Goal: Information Seeking & Learning: Learn about a topic

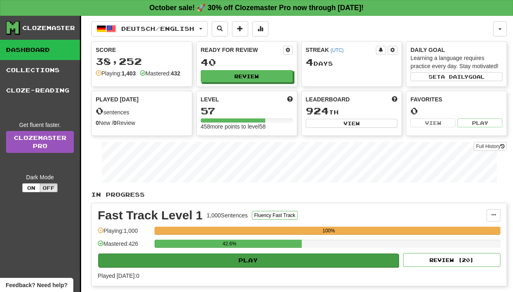
click at [215, 259] on button "Play" at bounding box center [248, 260] width 300 height 14
select select "**"
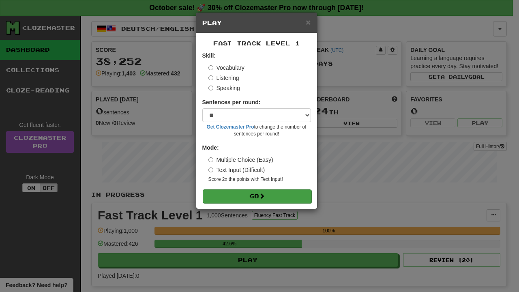
click at [256, 194] on button "Go" at bounding box center [257, 196] width 109 height 14
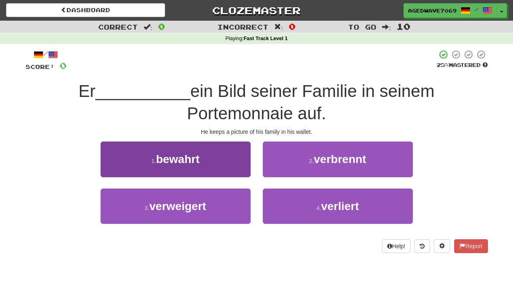
click at [201, 159] on button "1 . bewahrt" at bounding box center [175, 158] width 150 height 35
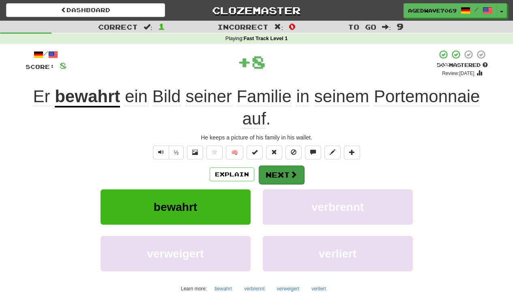
click at [270, 173] on button "Next" at bounding box center [281, 174] width 45 height 19
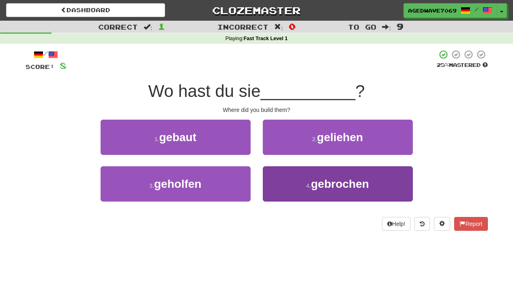
click at [274, 186] on button "4 . gebrochen" at bounding box center [338, 183] width 150 height 35
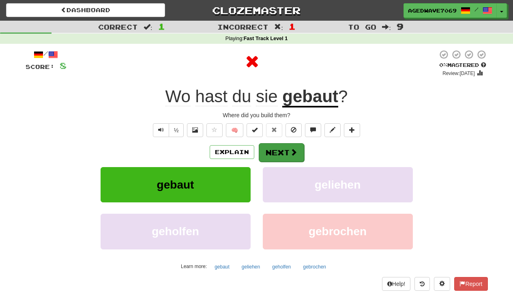
click at [278, 151] on button "Next" at bounding box center [281, 152] width 45 height 19
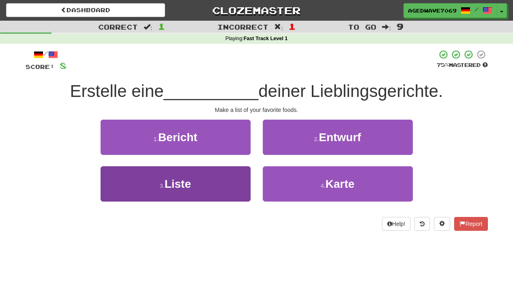
click at [240, 182] on button "3 . Liste" at bounding box center [175, 183] width 150 height 35
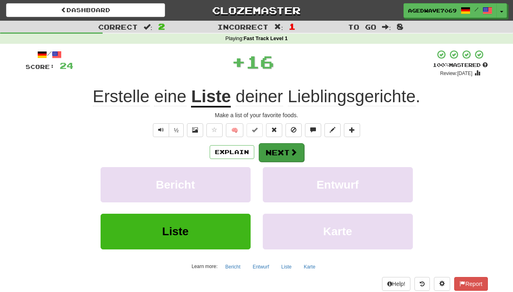
click at [272, 150] on button "Next" at bounding box center [281, 152] width 45 height 19
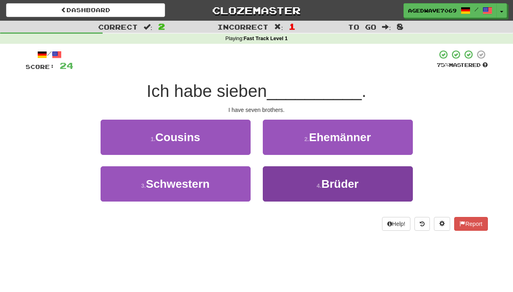
click at [282, 195] on button "4 . Brüder" at bounding box center [338, 183] width 150 height 35
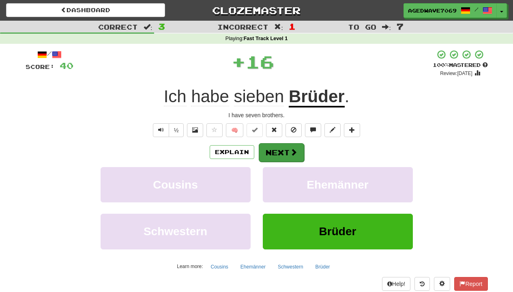
click at [278, 153] on button "Next" at bounding box center [281, 152] width 45 height 19
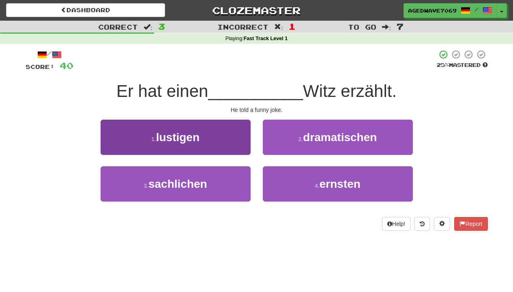
click at [217, 137] on button "1 . lustigen" at bounding box center [175, 137] width 150 height 35
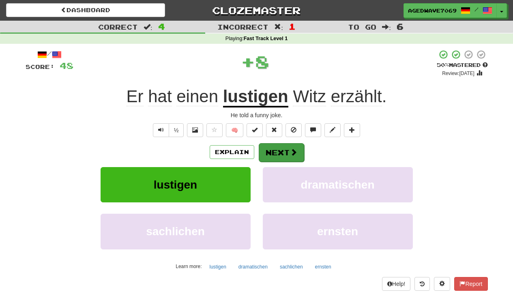
click at [282, 151] on button "Next" at bounding box center [281, 152] width 45 height 19
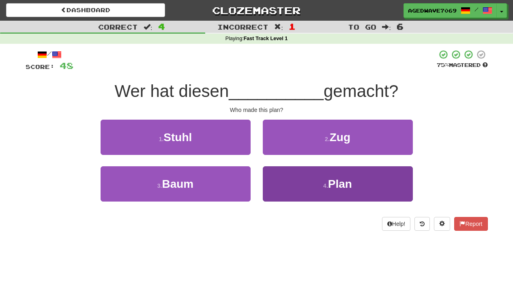
click at [292, 174] on button "4 . Plan" at bounding box center [338, 183] width 150 height 35
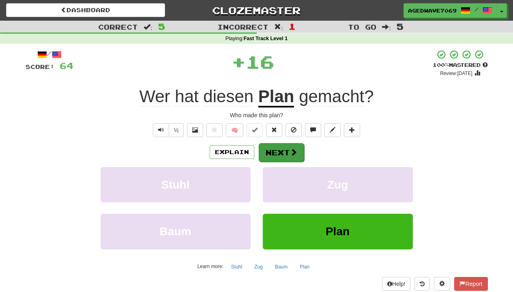
click at [290, 148] on span at bounding box center [293, 151] width 7 height 7
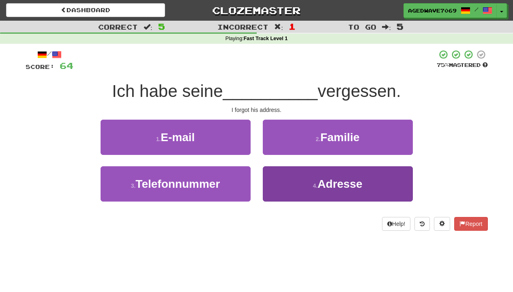
click at [292, 175] on button "4 . Adresse" at bounding box center [338, 183] width 150 height 35
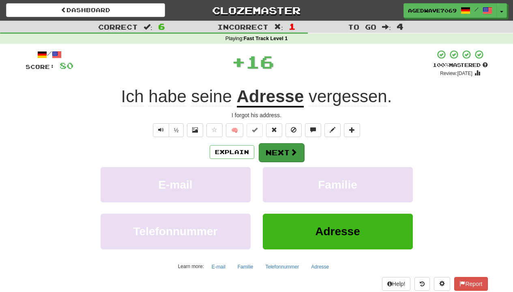
click at [292, 149] on span at bounding box center [293, 151] width 7 height 7
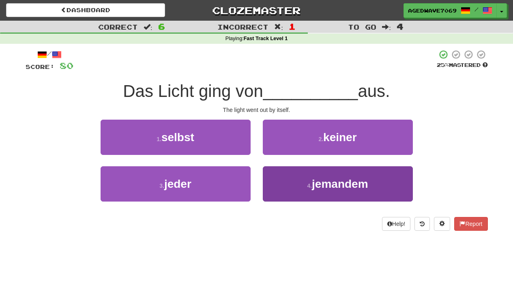
click at [304, 195] on button "4 . jemandem" at bounding box center [338, 183] width 150 height 35
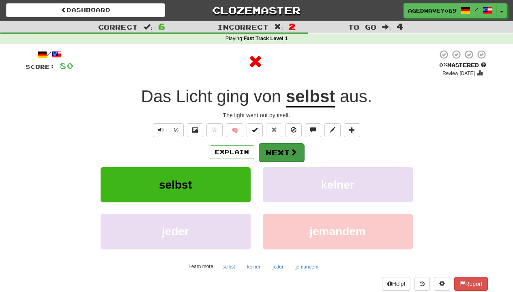
click at [290, 150] on span at bounding box center [293, 151] width 7 height 7
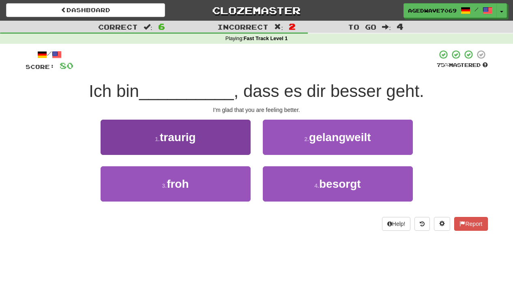
click at [223, 145] on button "1 . traurig" at bounding box center [175, 137] width 150 height 35
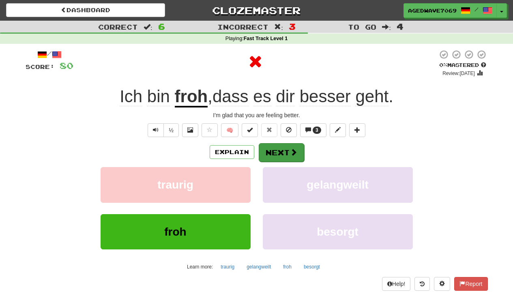
click at [274, 149] on button "Next" at bounding box center [281, 152] width 45 height 19
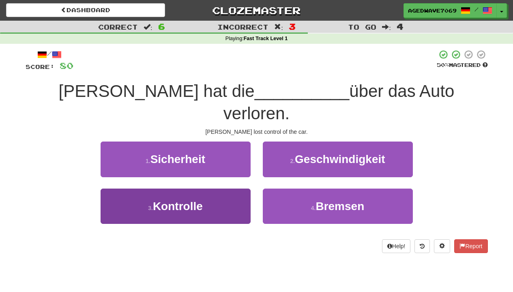
click at [231, 188] on button "3 . Kontrolle" at bounding box center [175, 205] width 150 height 35
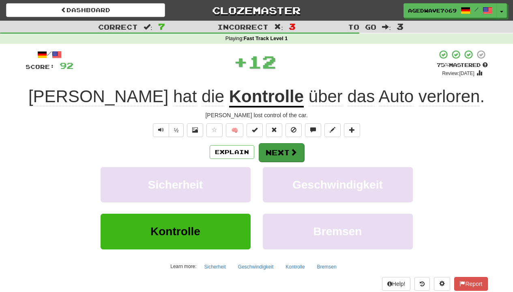
click at [270, 146] on button "Next" at bounding box center [281, 152] width 45 height 19
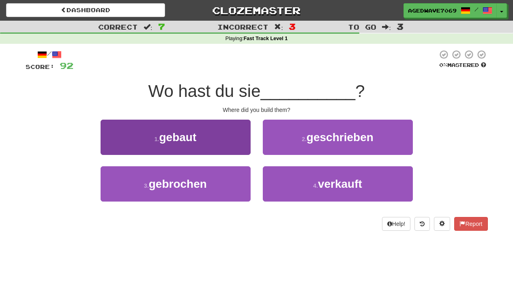
click at [210, 131] on button "1 . gebaut" at bounding box center [175, 137] width 150 height 35
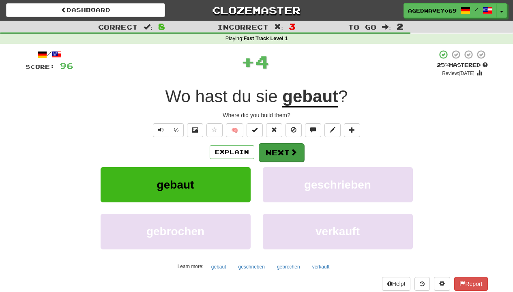
click at [269, 153] on button "Next" at bounding box center [281, 152] width 45 height 19
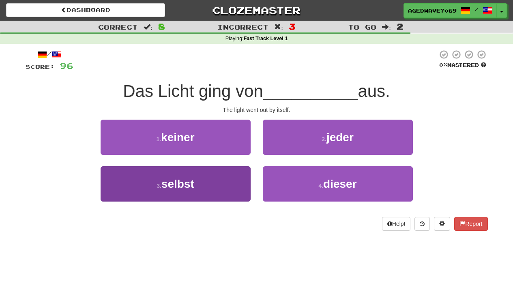
click at [203, 180] on button "3 . selbst" at bounding box center [175, 183] width 150 height 35
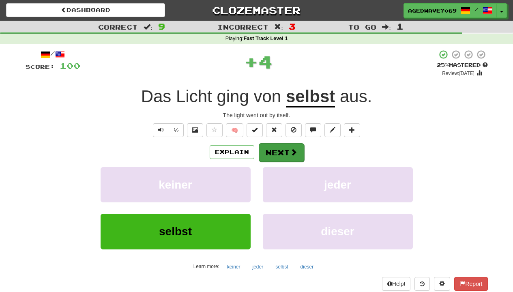
click at [267, 147] on button "Next" at bounding box center [281, 152] width 45 height 19
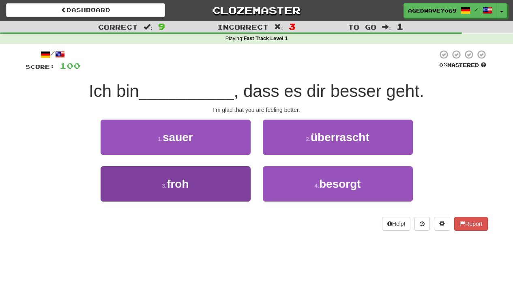
click at [220, 181] on button "3 . froh" at bounding box center [175, 183] width 150 height 35
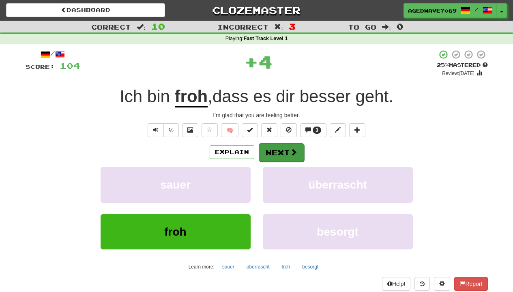
click at [286, 149] on button "Next" at bounding box center [281, 152] width 45 height 19
